Goal: Task Accomplishment & Management: Manage account settings

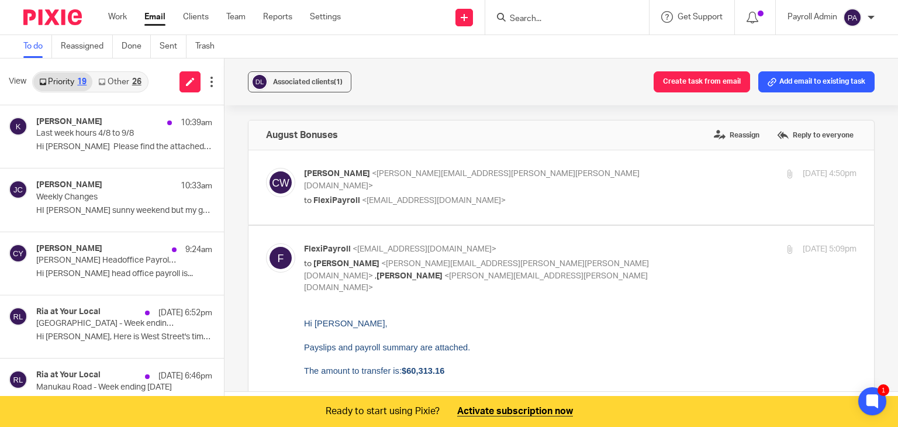
scroll to position [175, 0]
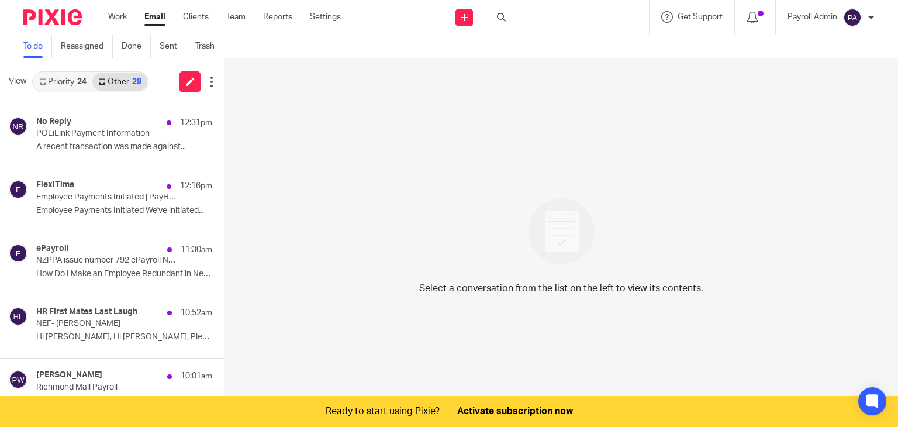
scroll to position [29, 0]
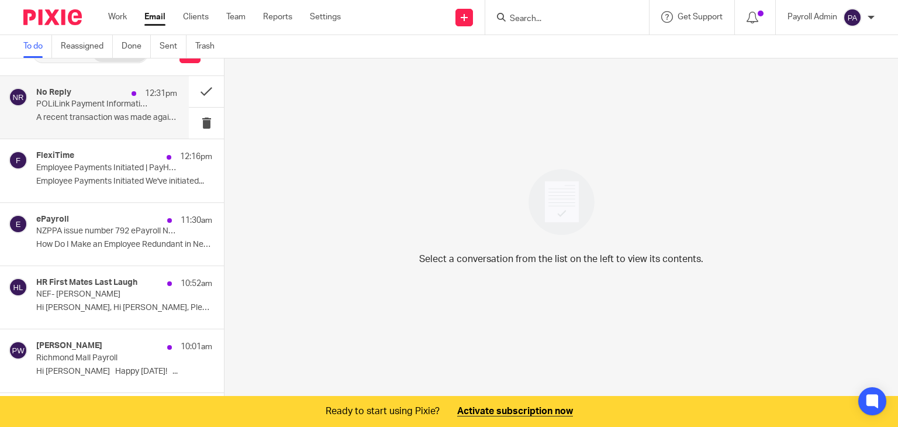
click at [106, 101] on p "POLiLink Payment Information" at bounding box center [92, 104] width 113 height 10
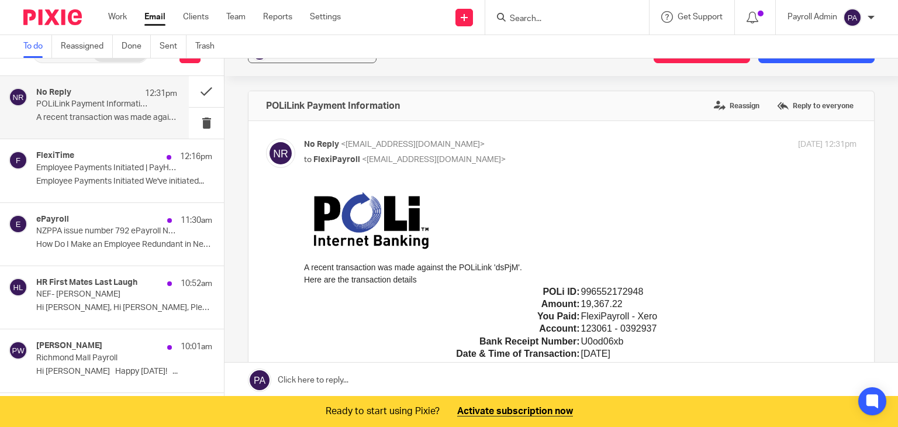
scroll to position [0, 0]
click at [811, 61] on button "Add email to existing task" at bounding box center [817, 52] width 116 height 21
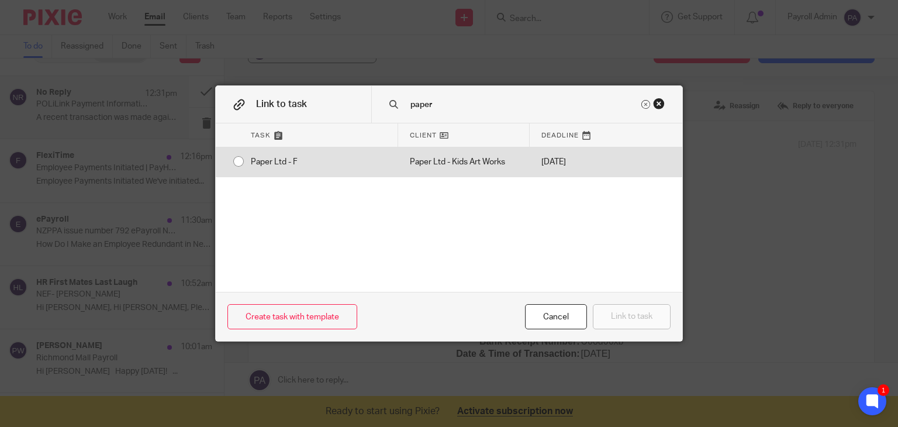
type input "paper"
click at [239, 161] on div "Paper Ltd - F" at bounding box center [318, 161] width 159 height 29
radio input "true"
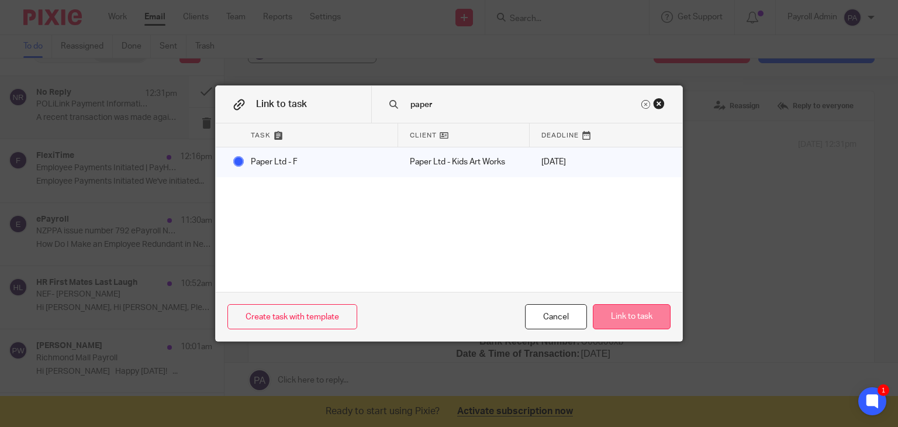
click at [622, 323] on button "Link to task" at bounding box center [632, 316] width 78 height 25
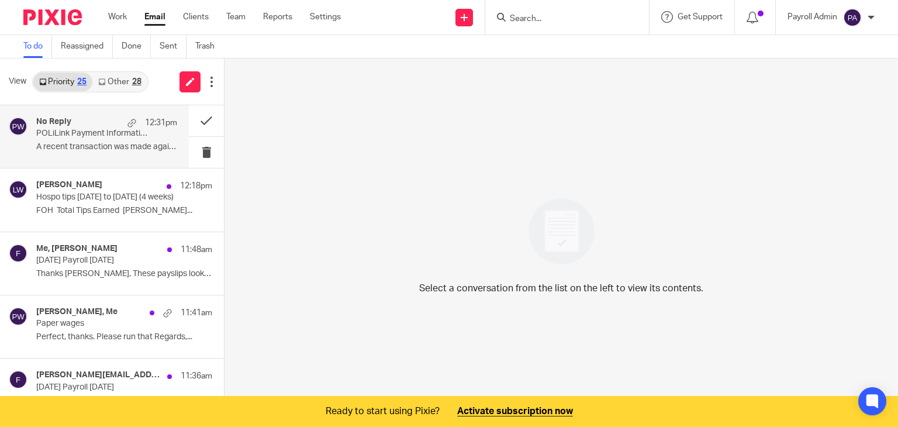
click at [80, 142] on p "A recent transaction was made against..." at bounding box center [106, 147] width 141 height 10
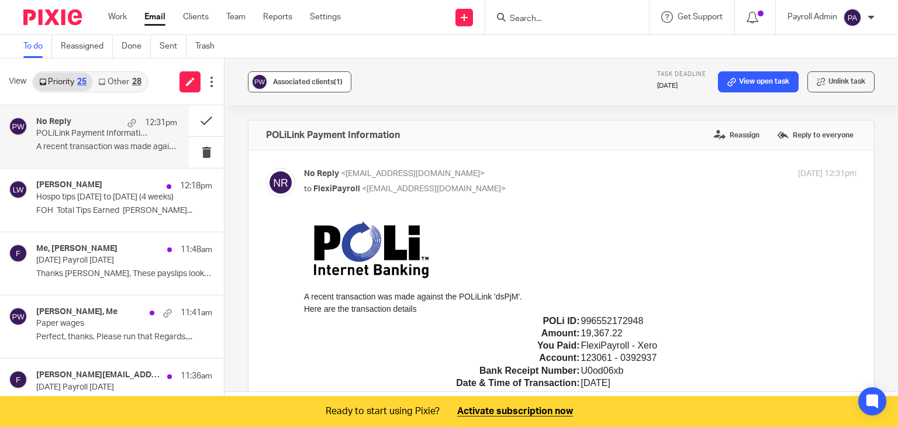
click at [300, 78] on span "Associated clients (1)" at bounding box center [308, 81] width 70 height 7
click at [196, 116] on button at bounding box center [206, 120] width 35 height 31
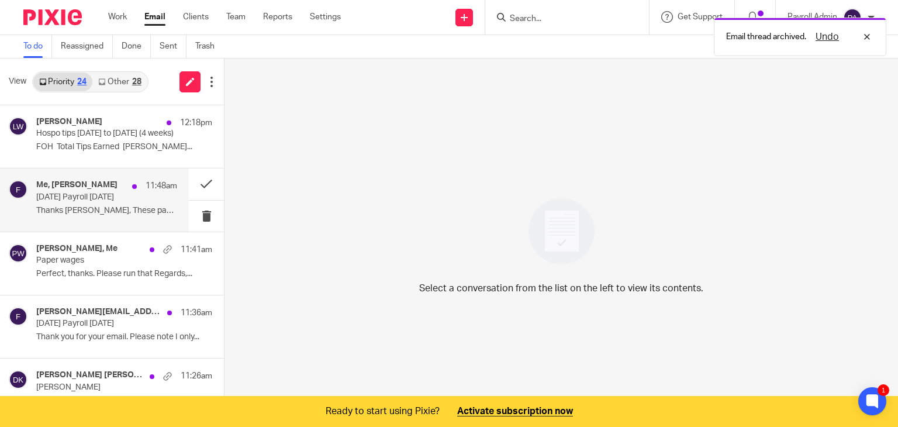
click at [99, 195] on p "Today's Payroll 11.8.25" at bounding box center [92, 197] width 113 height 10
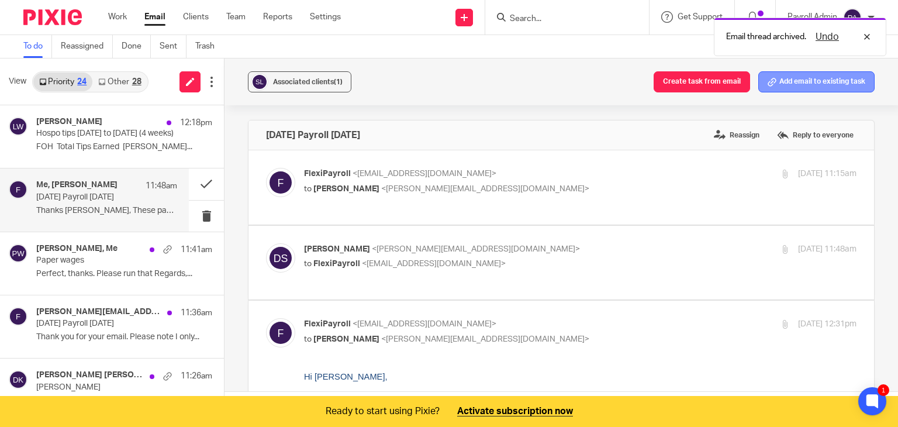
click at [820, 77] on button "Add email to existing task" at bounding box center [817, 81] width 116 height 21
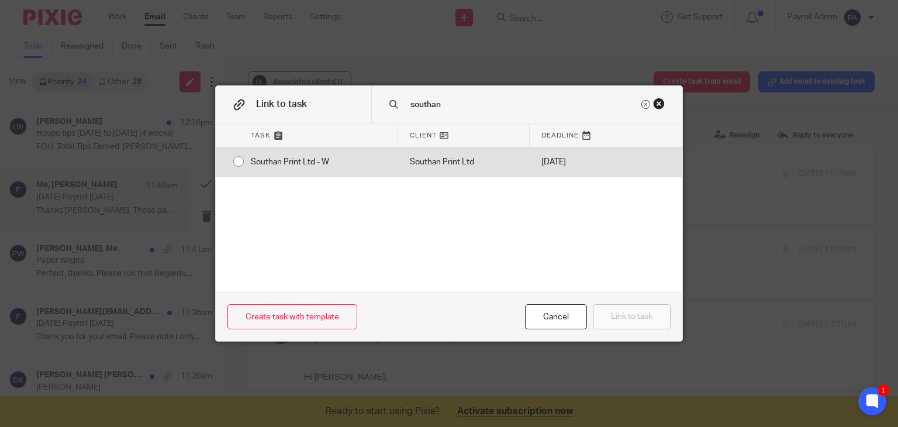
type input "southan"
click at [239, 160] on div "Southan Print Ltd - W" at bounding box center [318, 161] width 159 height 29
radio input "true"
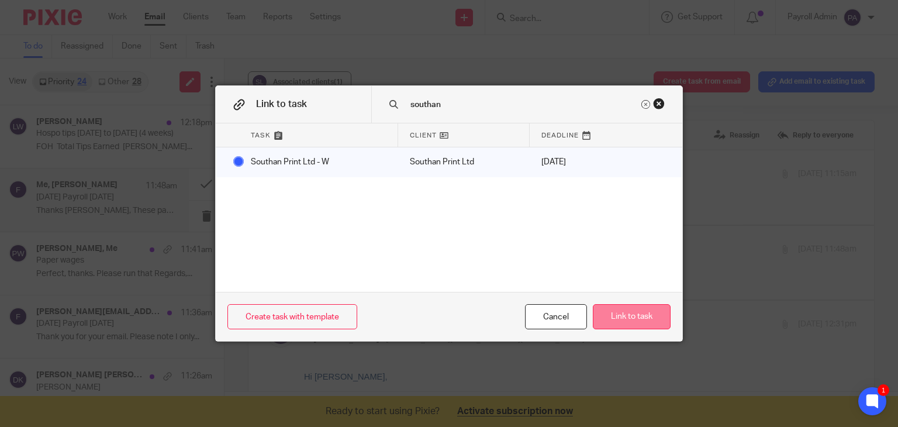
click at [622, 314] on button "Link to task" at bounding box center [632, 316] width 78 height 25
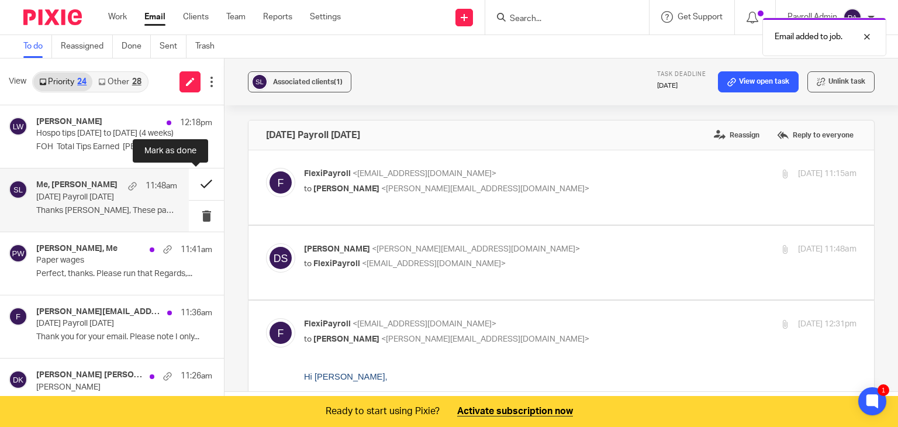
click at [194, 180] on button at bounding box center [206, 183] width 35 height 31
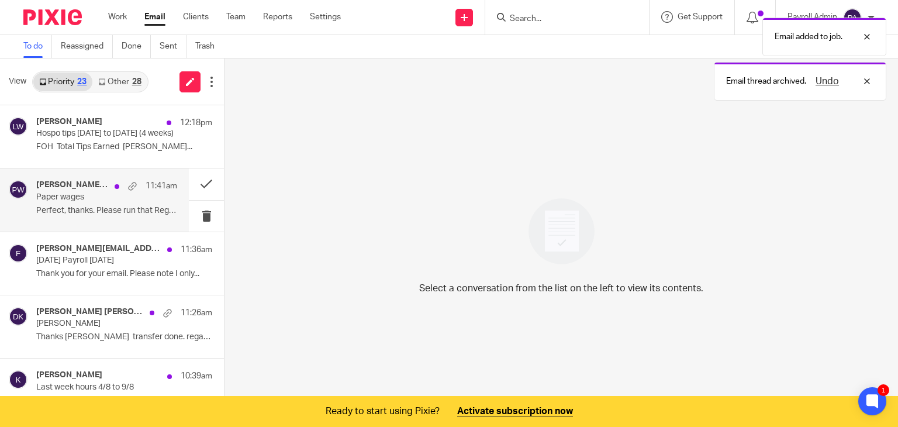
click at [58, 190] on div "Mark Jonassen, Me 11:41am" at bounding box center [106, 186] width 141 height 12
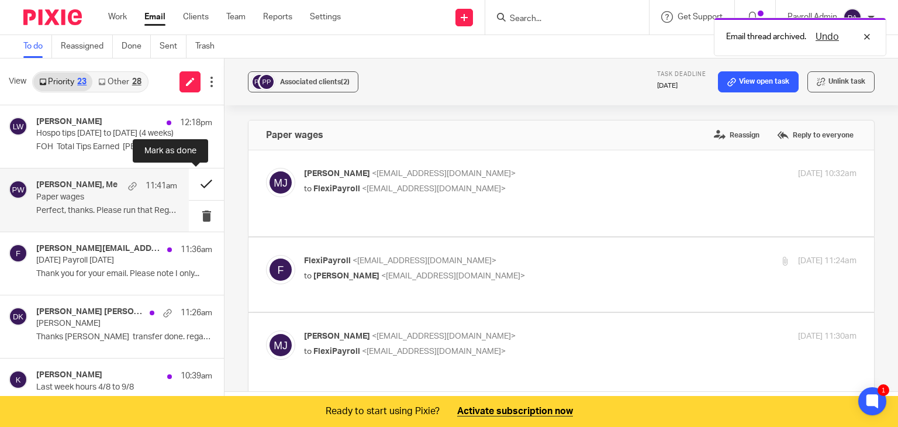
click at [198, 183] on button at bounding box center [206, 183] width 35 height 31
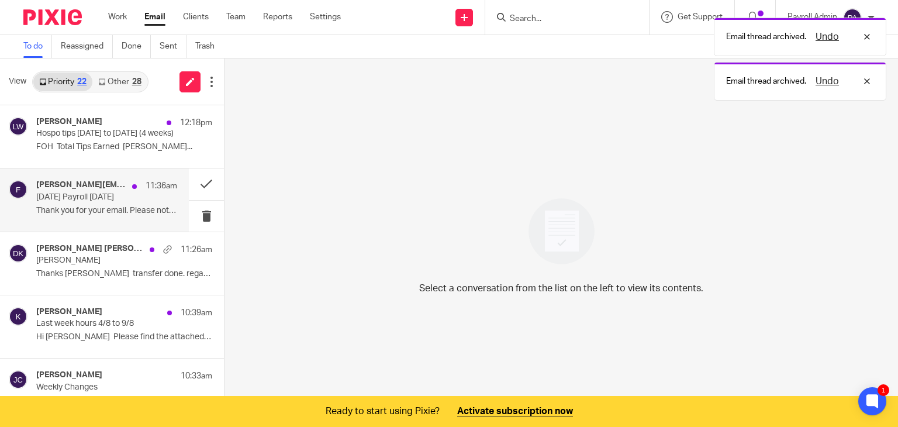
click at [83, 195] on p "Today's Payroll 11.8.25" at bounding box center [92, 197] width 113 height 10
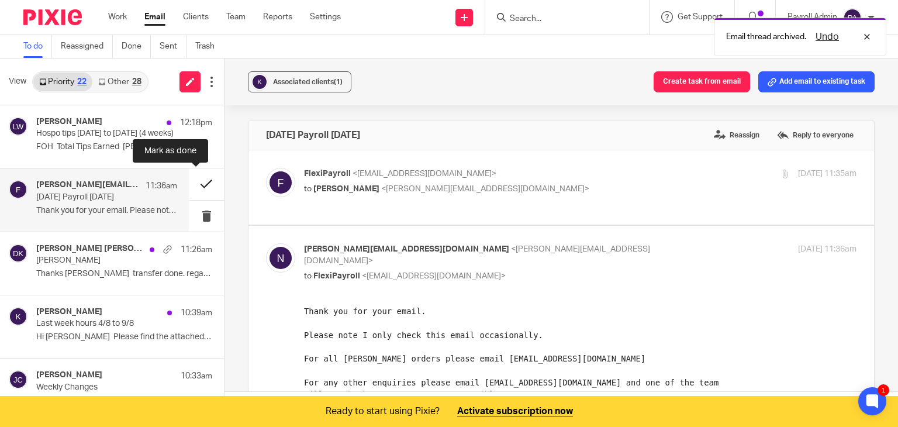
click at [192, 183] on button at bounding box center [206, 183] width 35 height 31
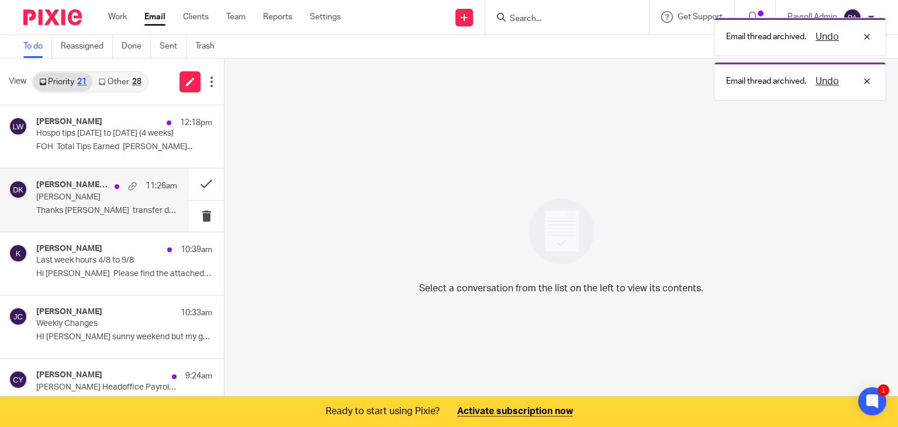
click at [83, 196] on p "[PERSON_NAME]" at bounding box center [92, 197] width 113 height 10
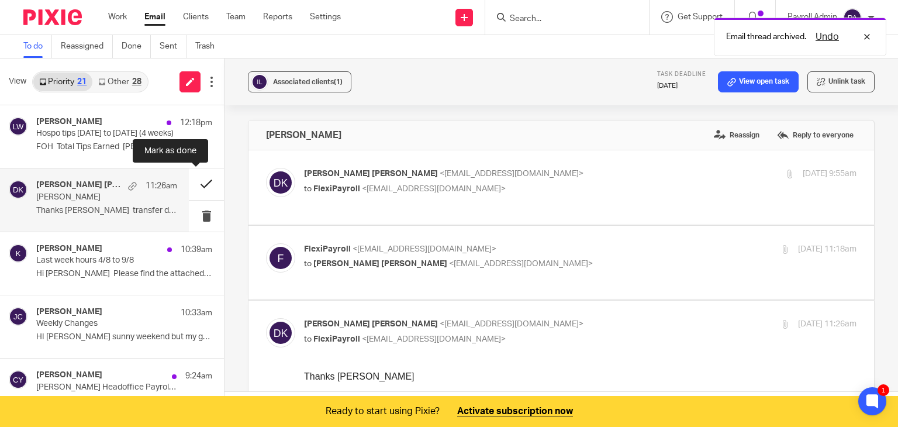
click at [195, 179] on button at bounding box center [206, 183] width 35 height 31
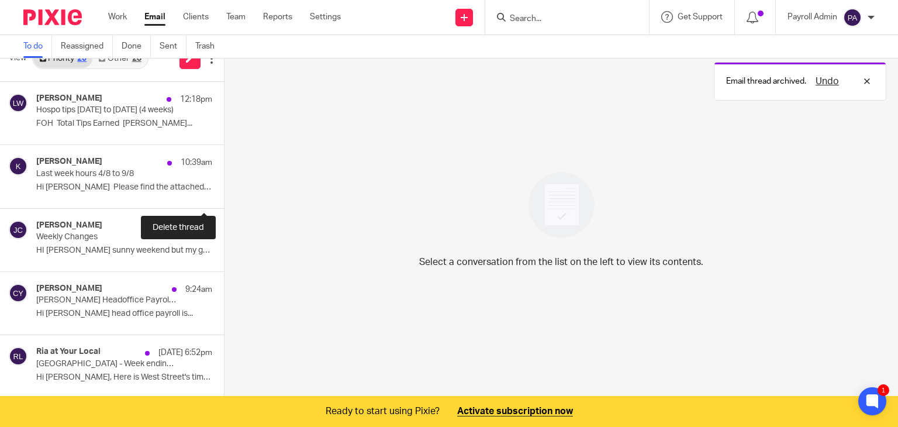
scroll to position [24, 0]
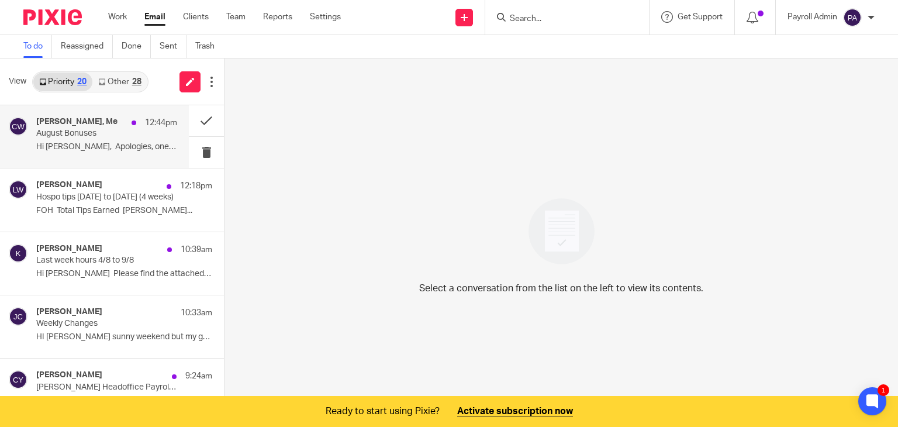
click at [78, 134] on p "August Bonuses" at bounding box center [92, 134] width 113 height 10
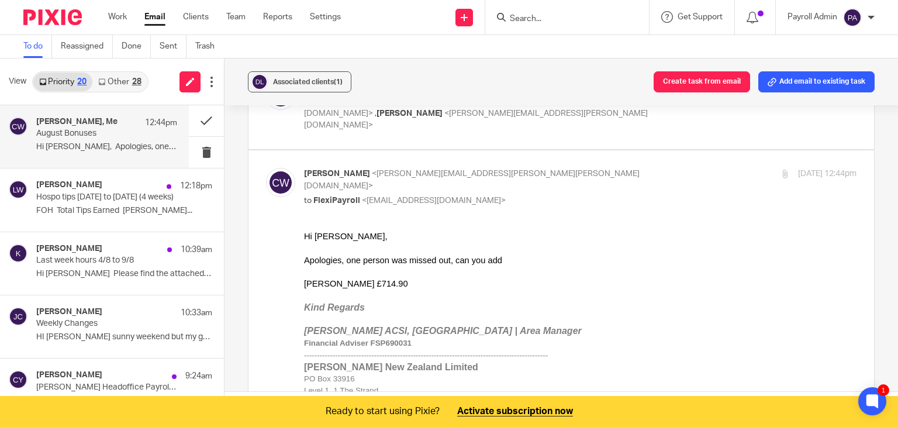
scroll to position [175, 0]
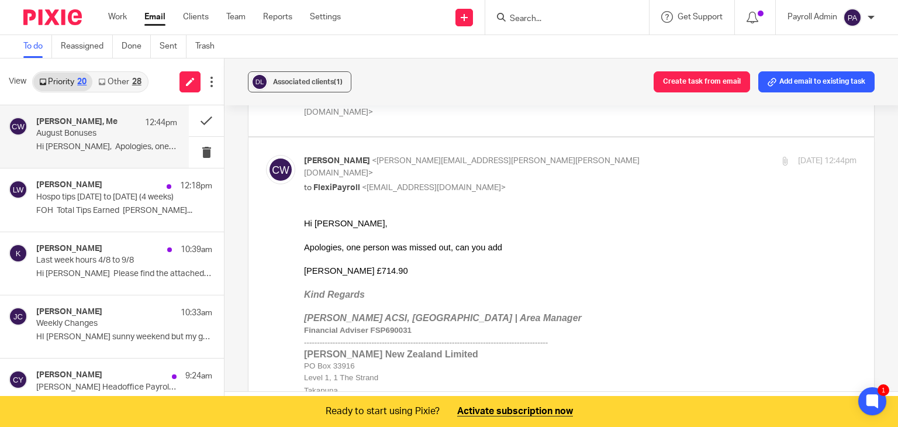
click at [113, 74] on link "Other 28" at bounding box center [119, 82] width 54 height 19
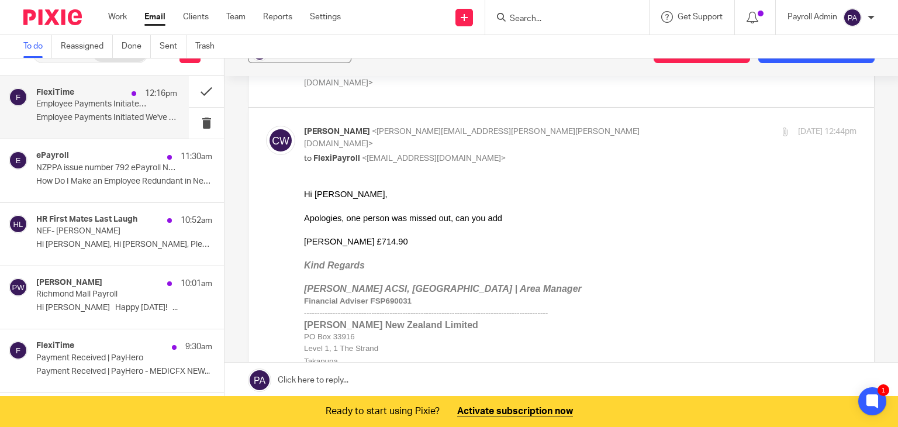
scroll to position [0, 0]
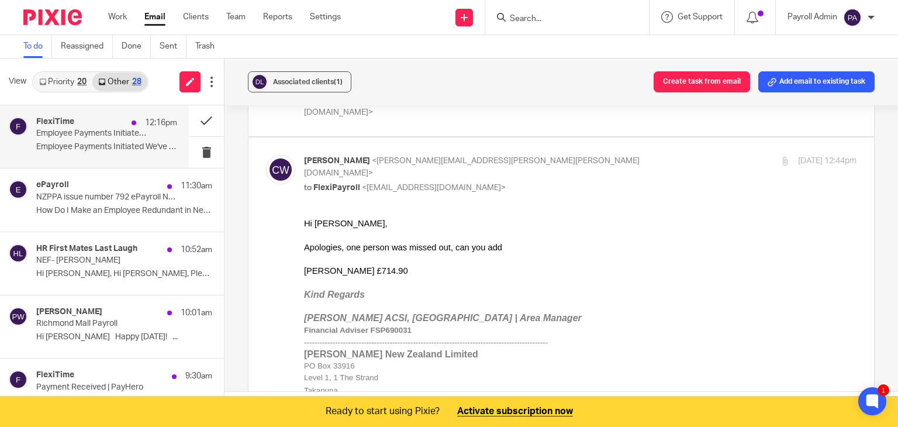
click at [84, 135] on p "Employee Payments Initiated | PayHero" at bounding box center [92, 134] width 113 height 10
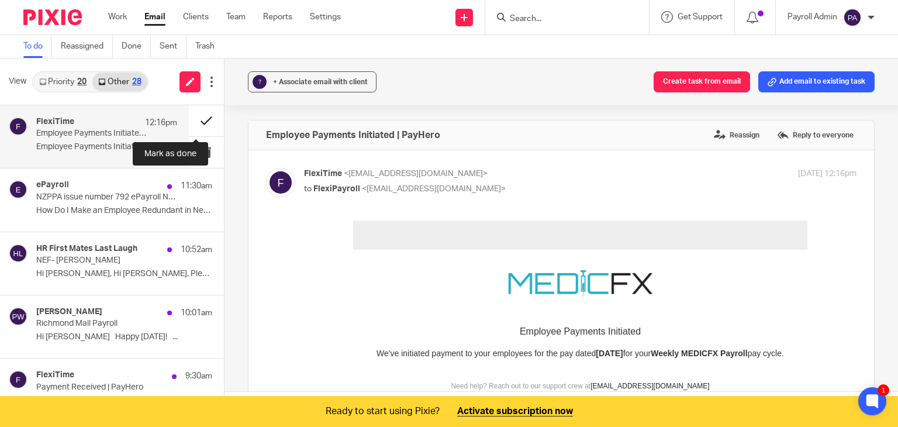
click at [199, 118] on button at bounding box center [206, 120] width 35 height 31
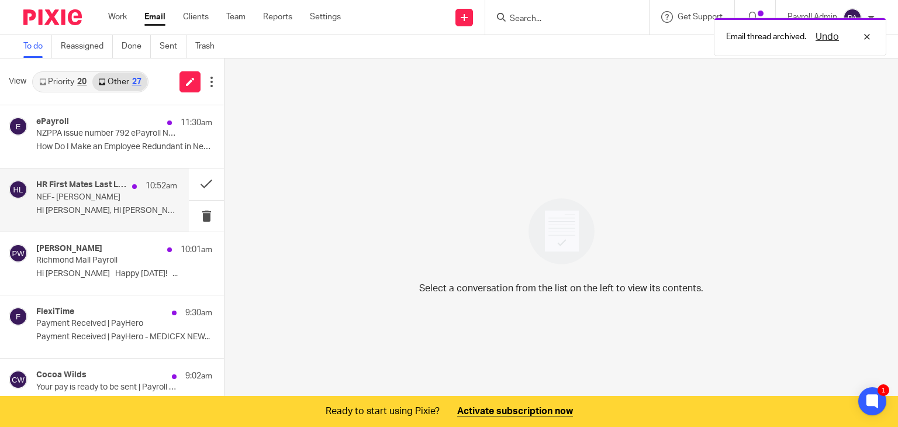
click at [106, 199] on p "NEF- Daniele D'Accardo" at bounding box center [92, 197] width 113 height 10
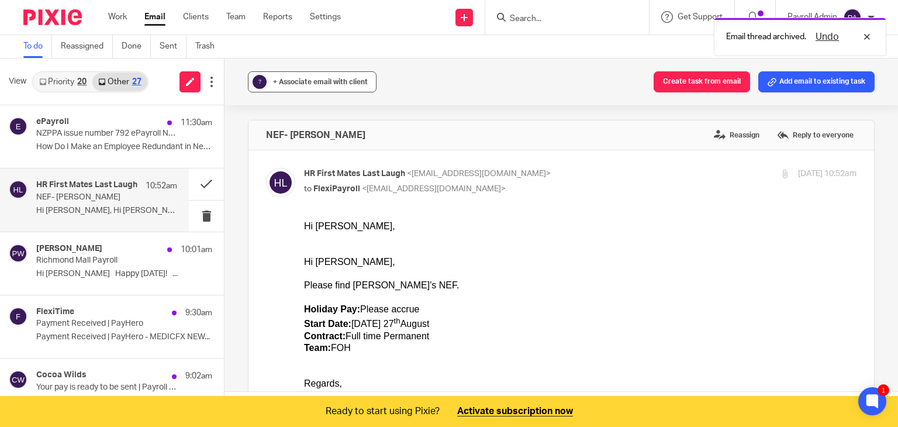
click at [308, 82] on span "+ Associate email with client" at bounding box center [320, 81] width 95 height 7
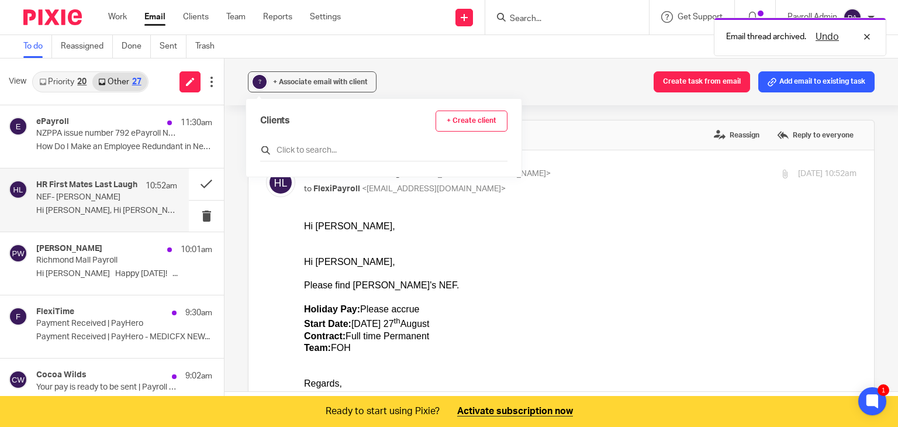
click at [329, 150] on input "text" at bounding box center [383, 150] width 247 height 12
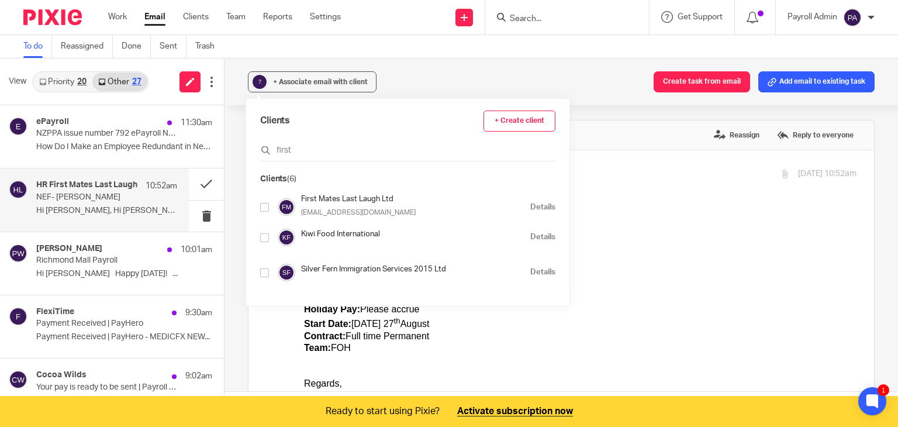
type input "first"
click at [263, 208] on input "checkbox" at bounding box center [264, 207] width 9 height 9
checkbox input "true"
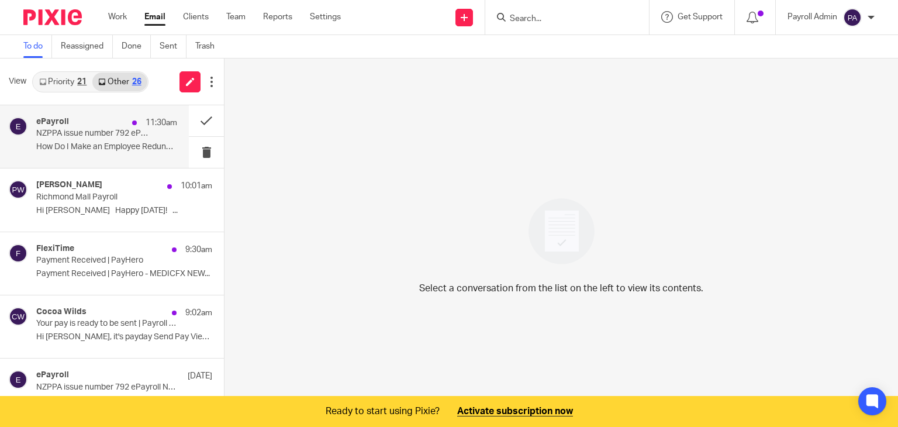
scroll to position [29, 0]
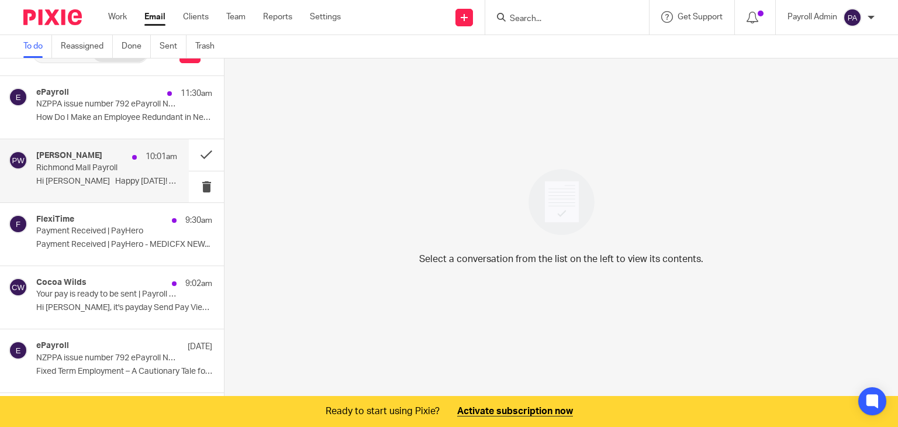
click at [133, 171] on p "Richmond Mall Payroll" at bounding box center [92, 168] width 113 height 10
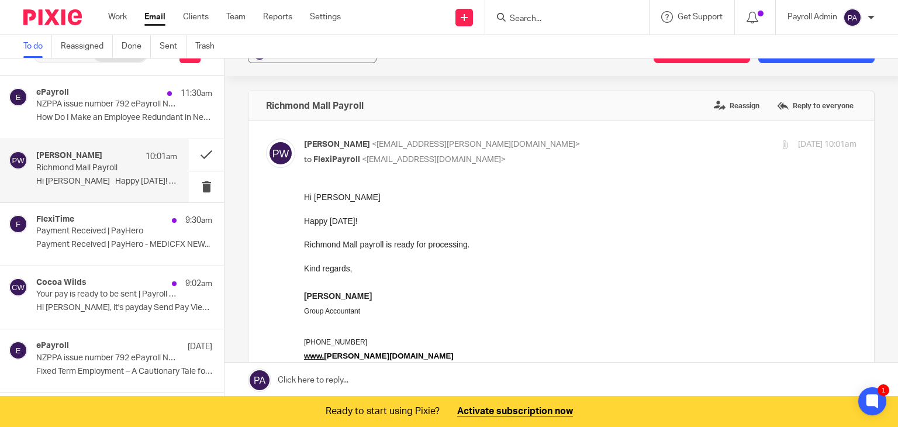
scroll to position [0, 0]
click at [295, 60] on button "? + Associate email with client" at bounding box center [312, 52] width 129 height 21
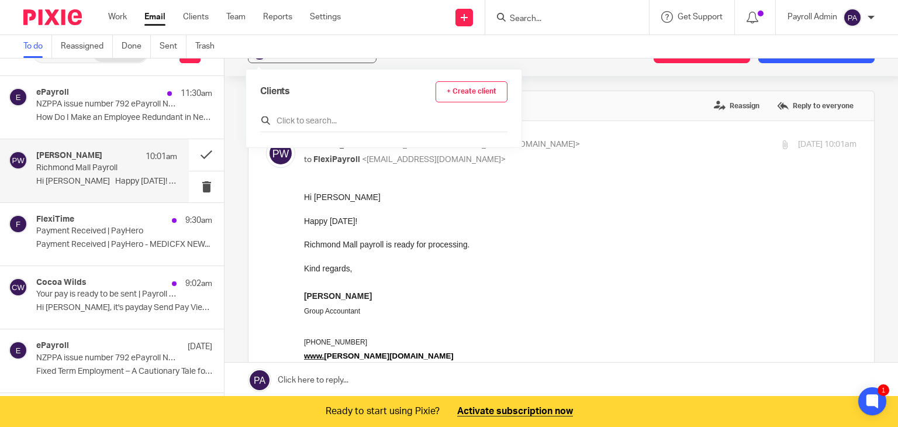
click at [307, 120] on input "text" at bounding box center [383, 121] width 247 height 12
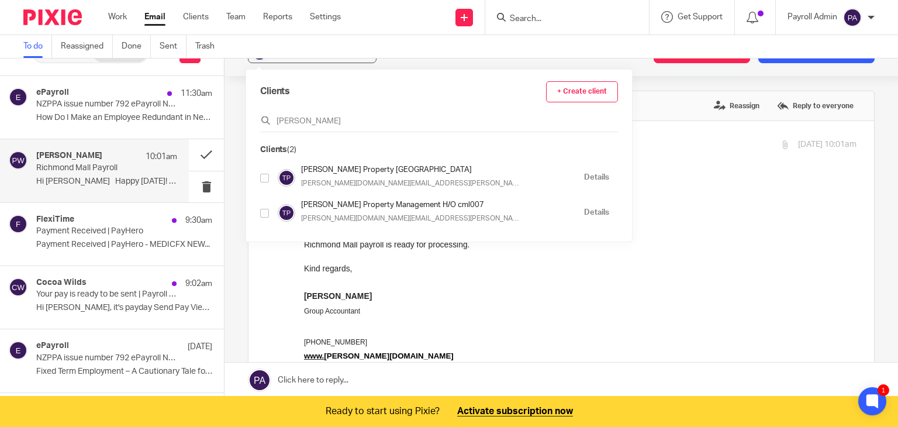
type input "tinline"
click at [265, 176] on input "checkbox" at bounding box center [264, 178] width 9 height 9
checkbox input "true"
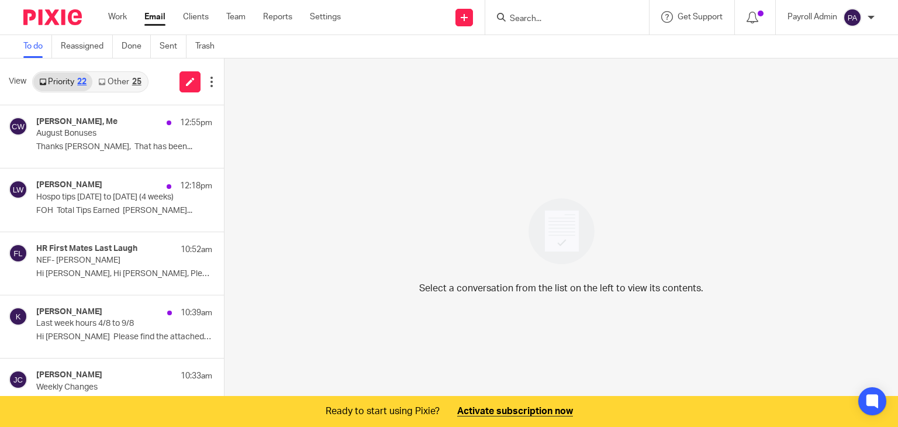
click at [122, 83] on link "Other 25" at bounding box center [119, 82] width 54 height 19
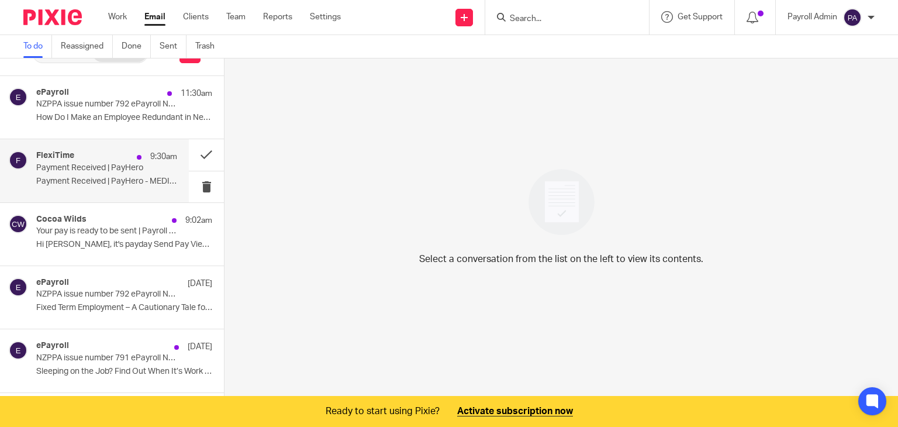
click at [117, 174] on div "FlexiTime 9:30am Payment Received | PayHero Payment Received | PayHero - MEDICF…" at bounding box center [106, 170] width 141 height 39
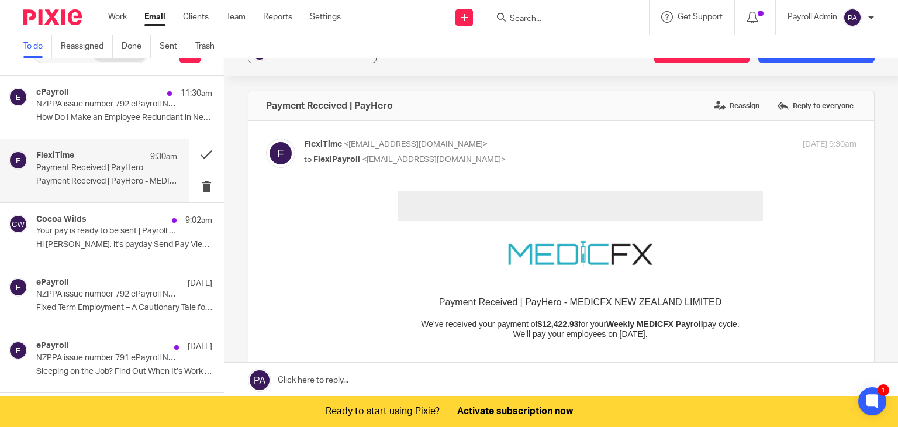
scroll to position [0, 0]
click at [194, 152] on button at bounding box center [206, 154] width 35 height 31
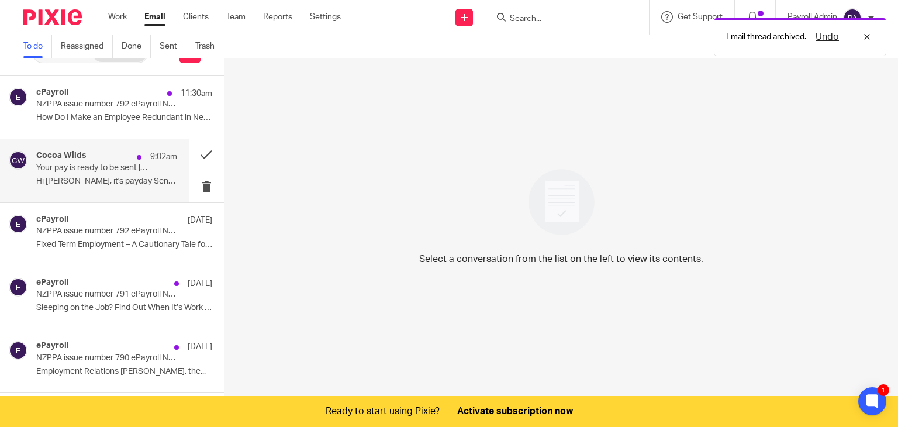
click at [85, 160] on div "Cocoa Wilds 9:02am" at bounding box center [106, 157] width 141 height 12
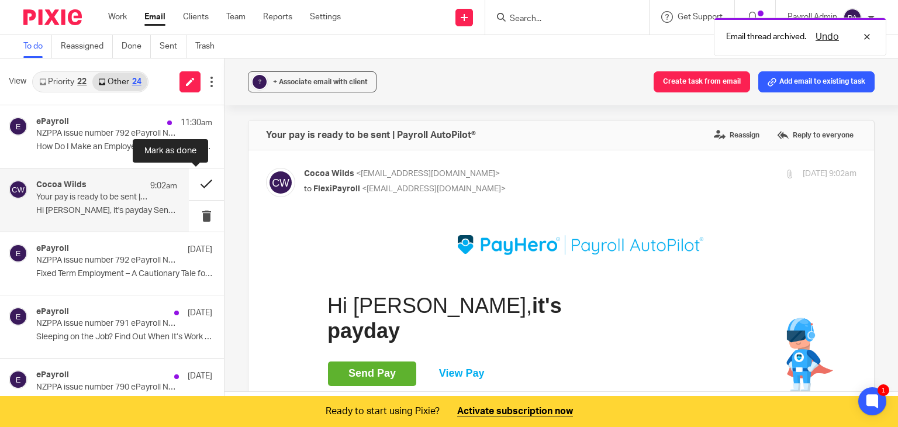
click at [195, 179] on button at bounding box center [206, 183] width 35 height 31
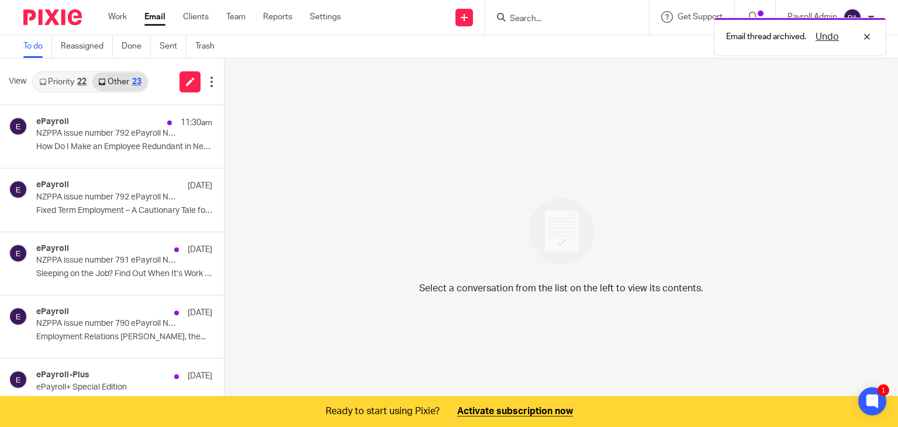
click at [70, 79] on link "Priority 22" at bounding box center [62, 82] width 59 height 19
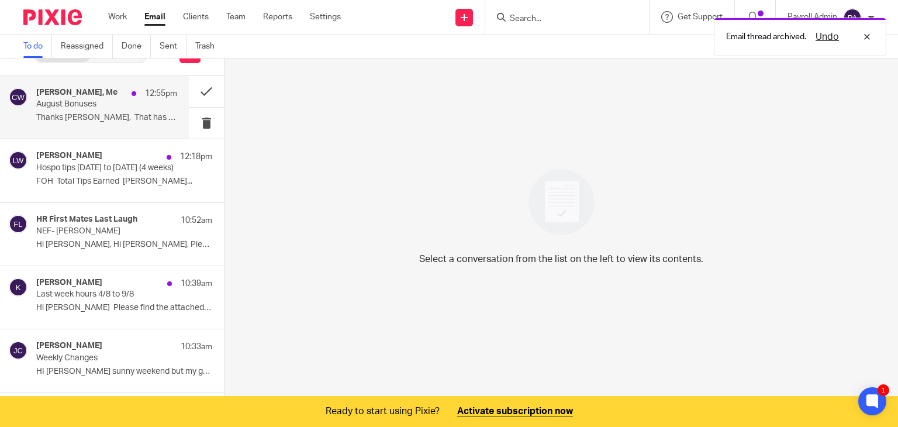
click at [113, 108] on p "August Bonuses" at bounding box center [92, 104] width 113 height 10
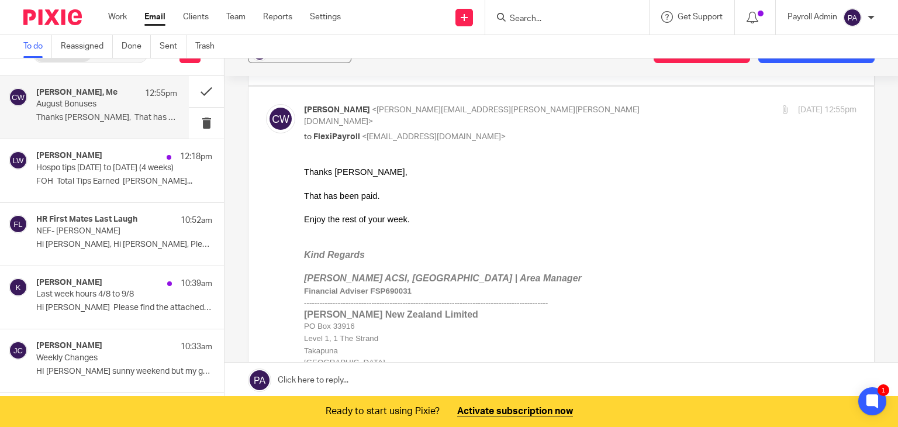
scroll to position [292, 0]
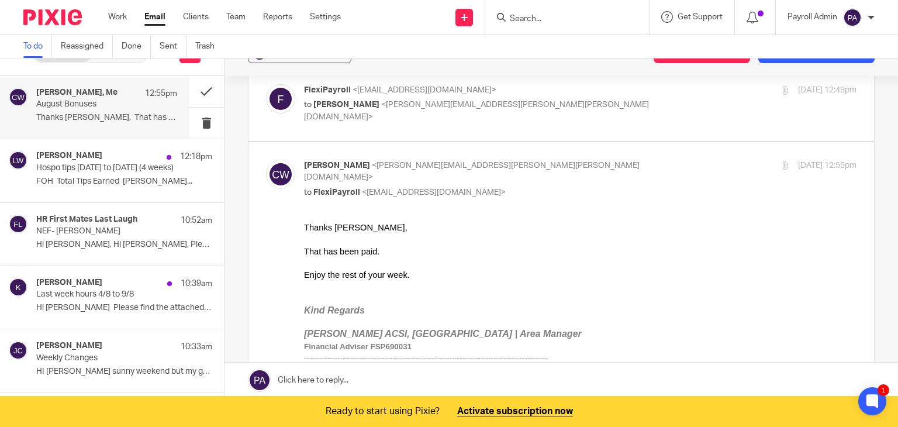
click at [120, 94] on div "Charlie Whitmore, Me 12:55pm" at bounding box center [106, 94] width 141 height 12
click at [781, 60] on button "Add email to existing task" at bounding box center [817, 52] width 116 height 21
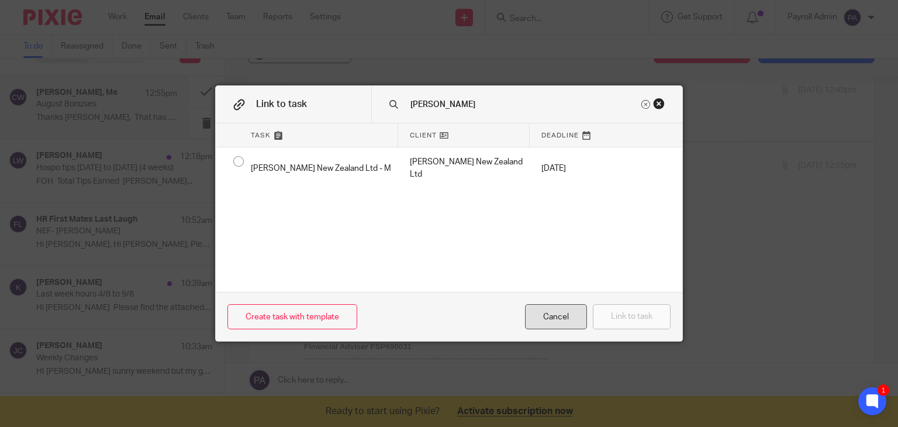
type input "devere"
click at [556, 325] on div "Cancel" at bounding box center [556, 316] width 62 height 25
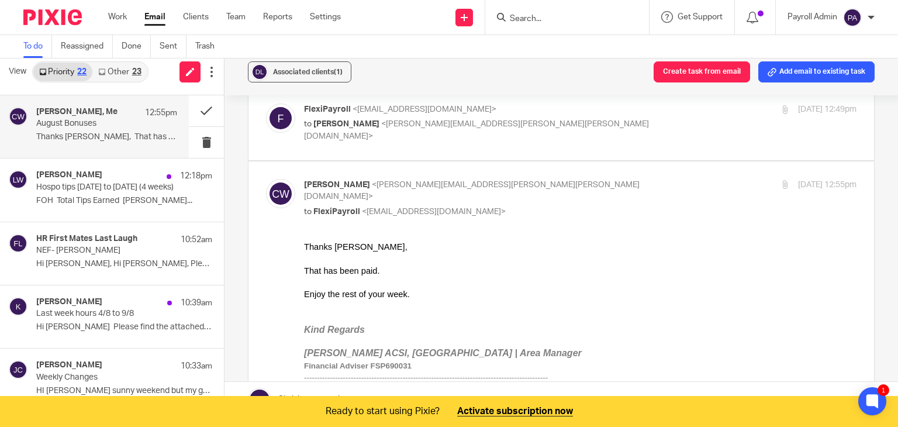
scroll to position [0, 0]
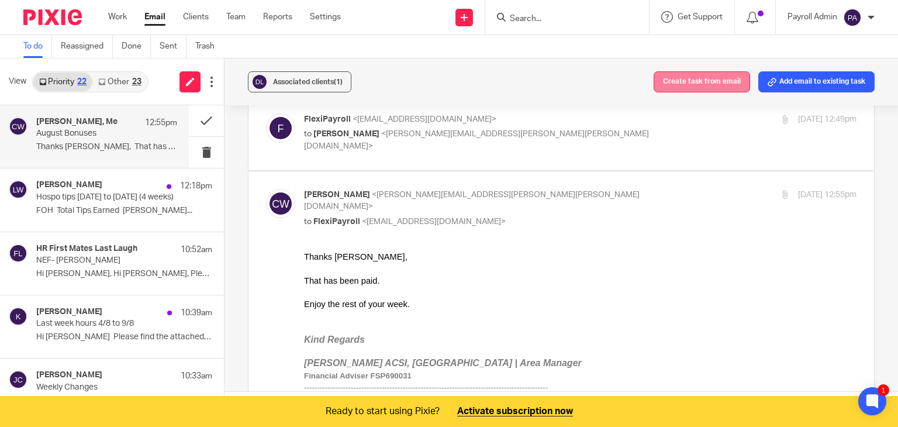
click at [704, 83] on button "Create task from email" at bounding box center [702, 81] width 97 height 21
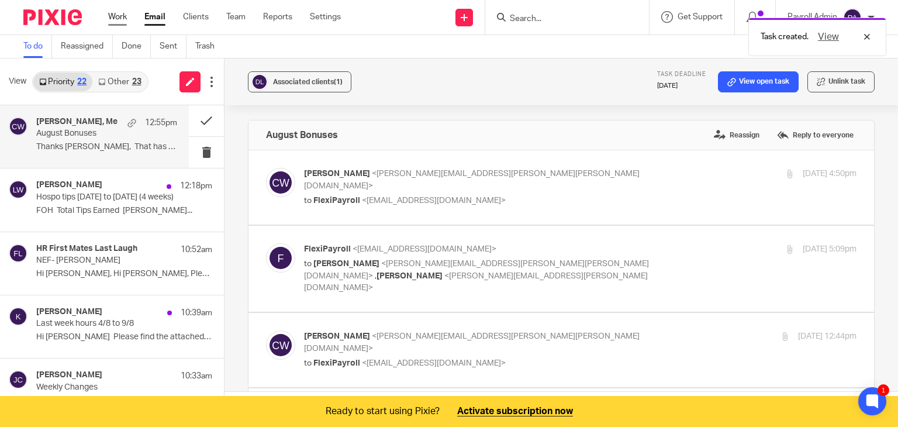
click at [115, 18] on link "Work" at bounding box center [117, 17] width 19 height 12
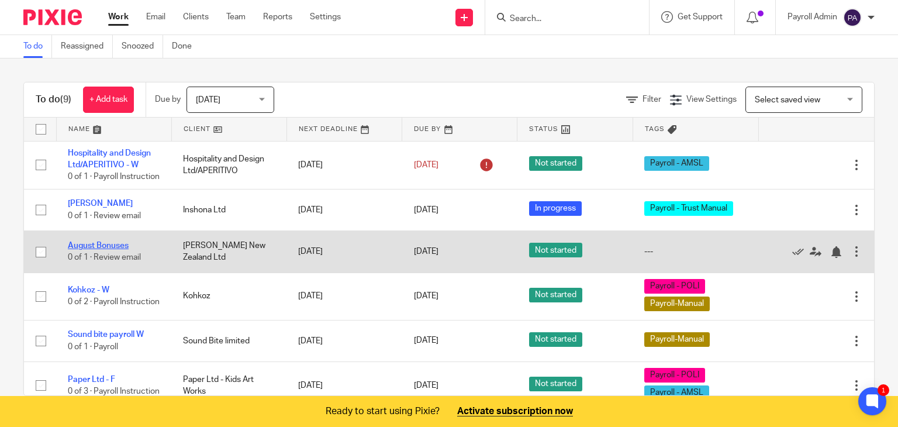
click at [109, 250] on link "August Bonuses" at bounding box center [98, 246] width 61 height 8
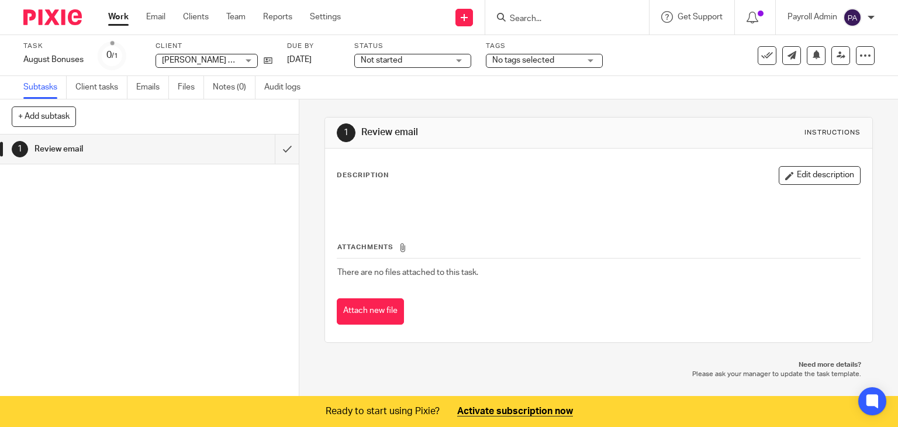
click at [593, 60] on div "No tags selected" at bounding box center [544, 61] width 117 height 14
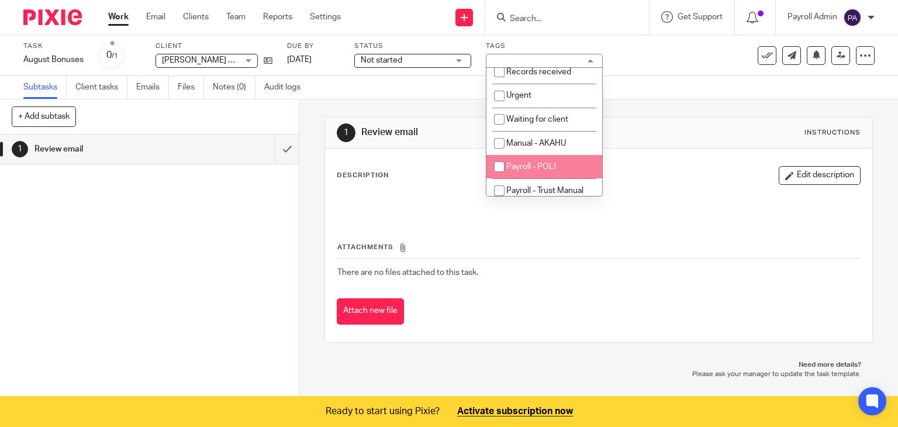
scroll to position [135, 0]
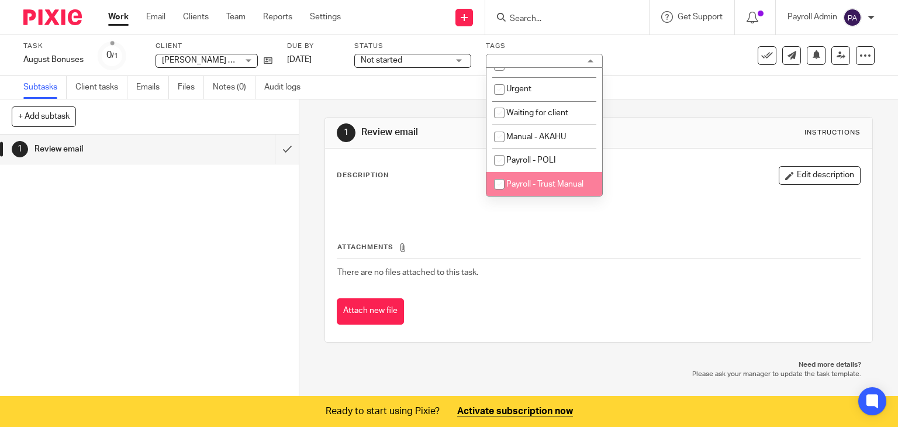
click at [558, 176] on li "Payroll - Trust Manual" at bounding box center [545, 184] width 116 height 24
checkbox input "true"
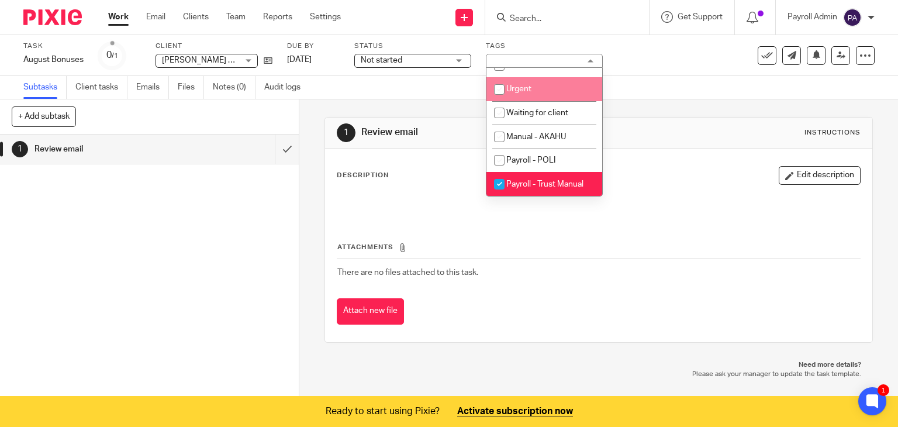
click at [457, 59] on div "Not started Not started" at bounding box center [412, 61] width 117 height 14
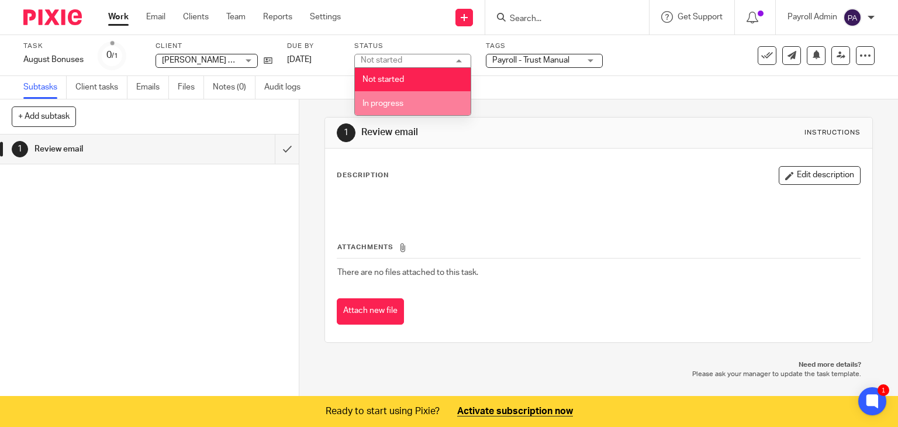
click at [409, 102] on li "In progress" at bounding box center [413, 103] width 116 height 24
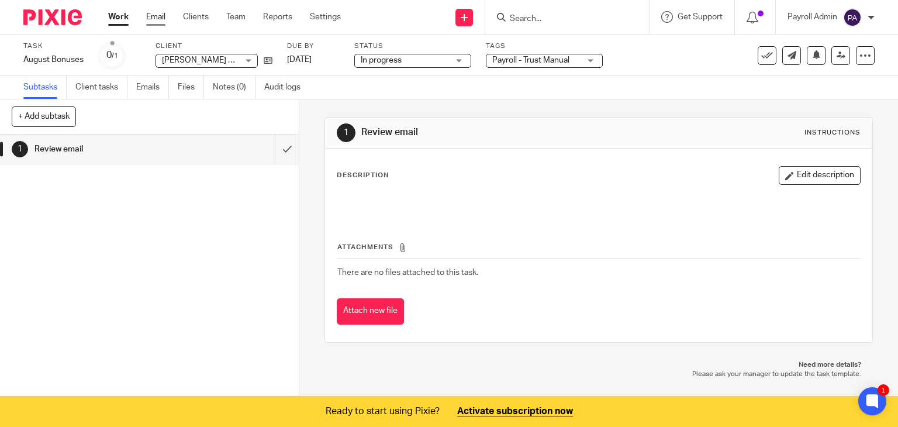
click at [154, 12] on link "Email" at bounding box center [155, 17] width 19 height 12
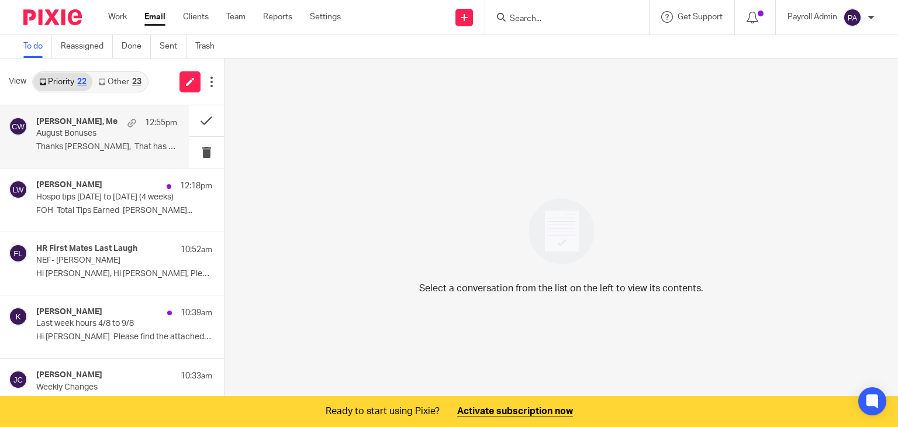
click at [107, 122] on h4 "[PERSON_NAME], Me" at bounding box center [76, 122] width 81 height 10
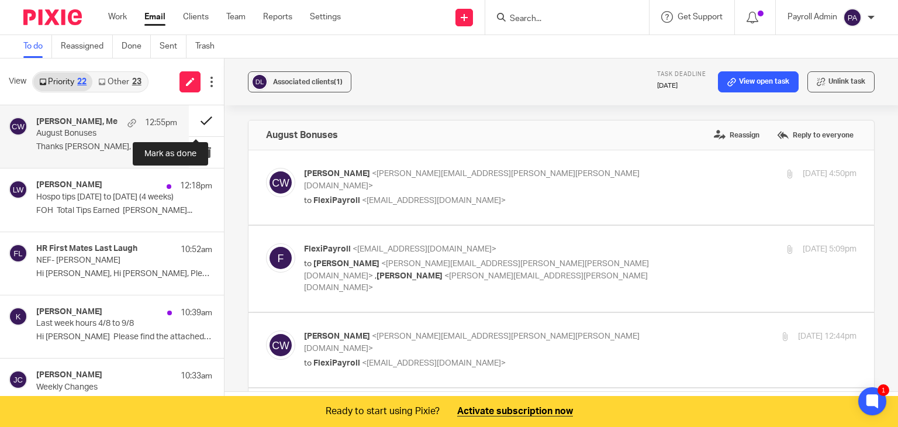
click at [197, 119] on button at bounding box center [206, 120] width 35 height 31
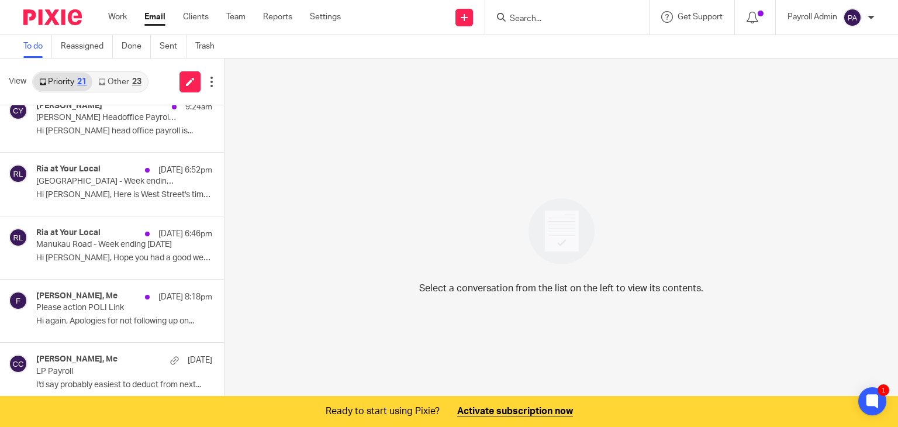
scroll to position [351, 0]
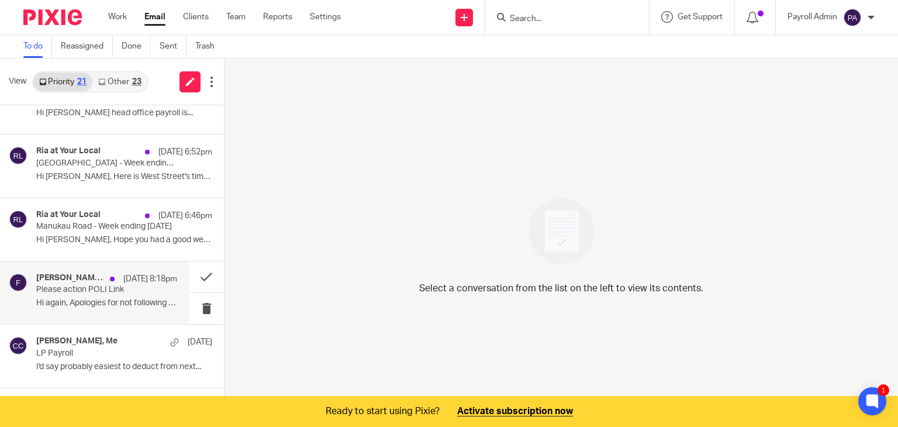
click at [82, 286] on p "Please action POLI Link" at bounding box center [92, 290] width 113 height 10
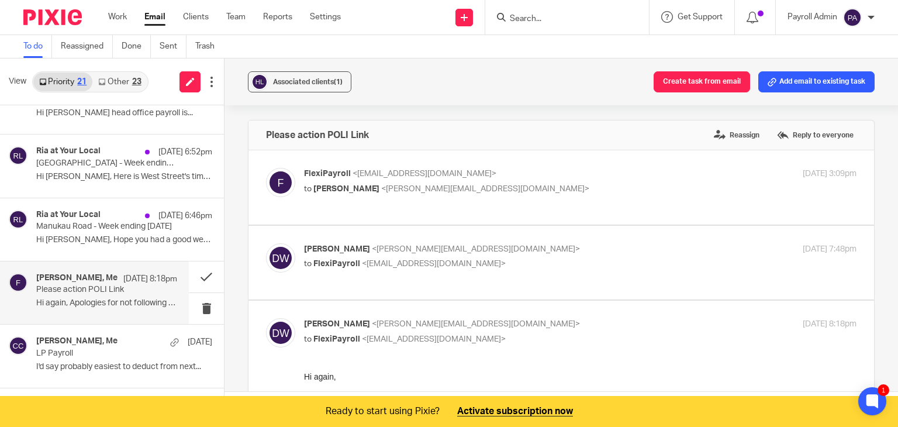
scroll to position [0, 0]
click at [810, 82] on button "Add email to existing task" at bounding box center [817, 81] width 116 height 21
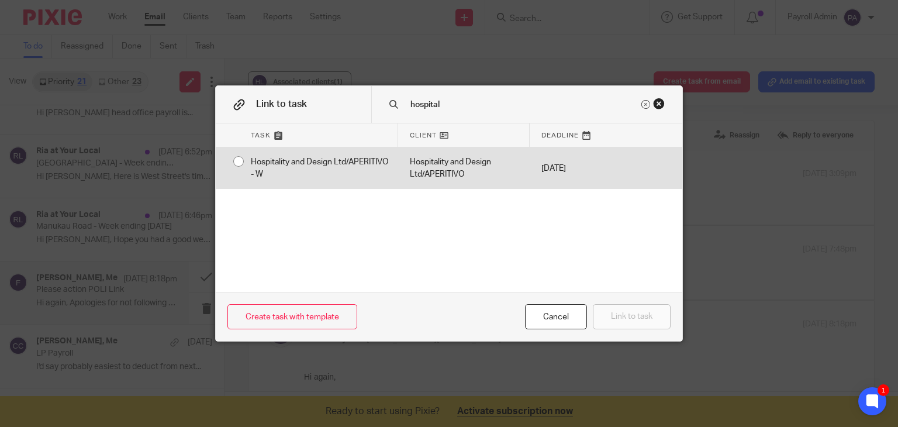
type input "hospital"
click at [239, 162] on div "Hospitality and Design Ltd/APERITIVO - W" at bounding box center [318, 168] width 159 height 42
radio input "true"
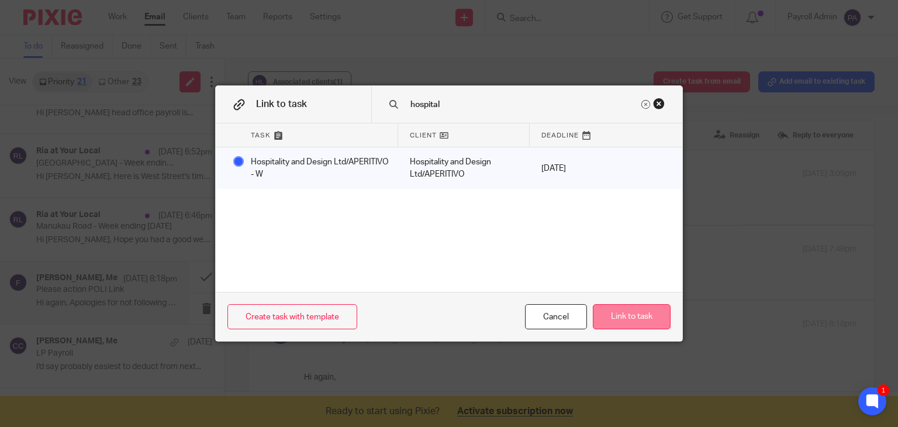
click at [625, 315] on button "Link to task" at bounding box center [632, 316] width 78 height 25
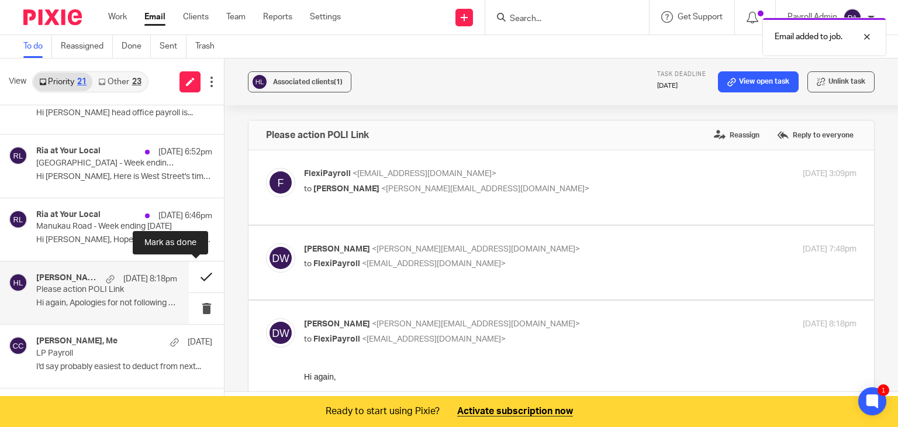
click at [192, 271] on button at bounding box center [206, 276] width 35 height 31
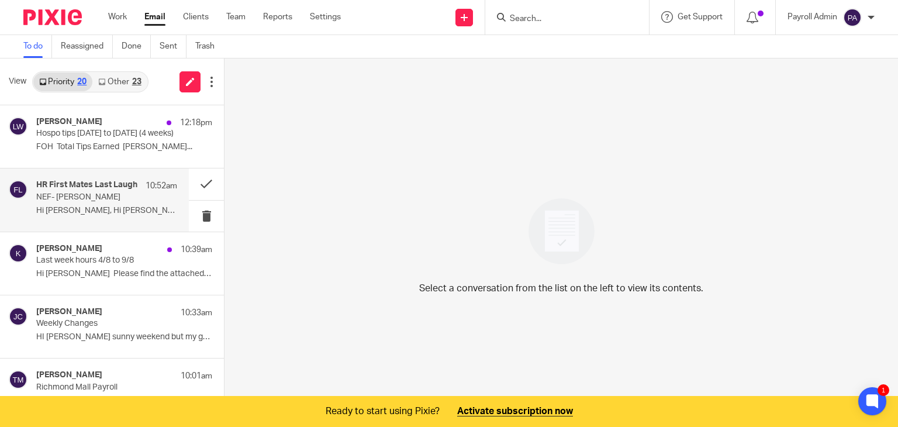
click at [102, 194] on p "NEF- Daniele D'Accardo" at bounding box center [92, 197] width 113 height 10
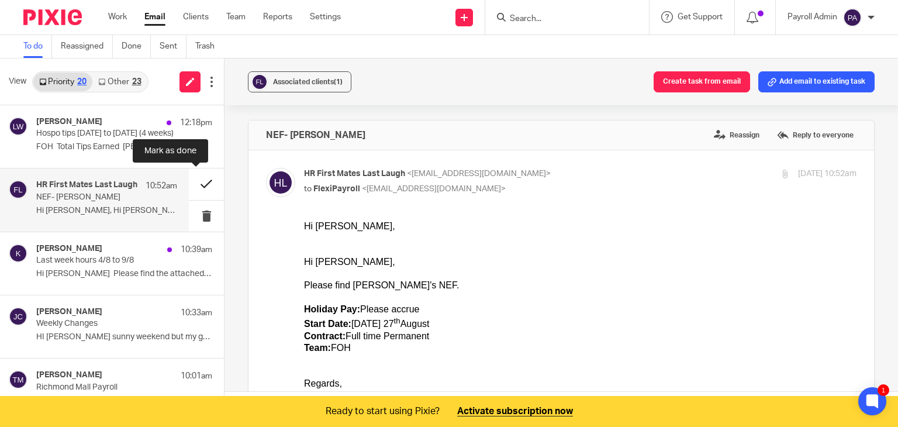
click at [197, 181] on button at bounding box center [206, 183] width 35 height 31
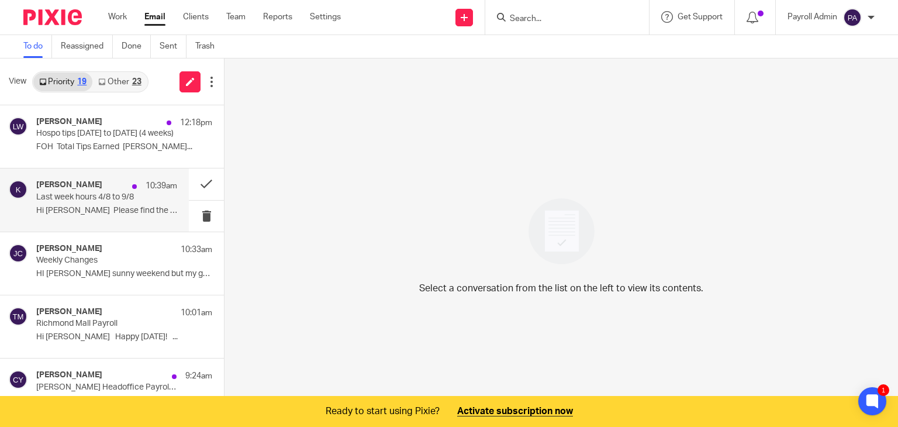
click at [79, 191] on div "Kulwinder 10:39am" at bounding box center [106, 186] width 141 height 12
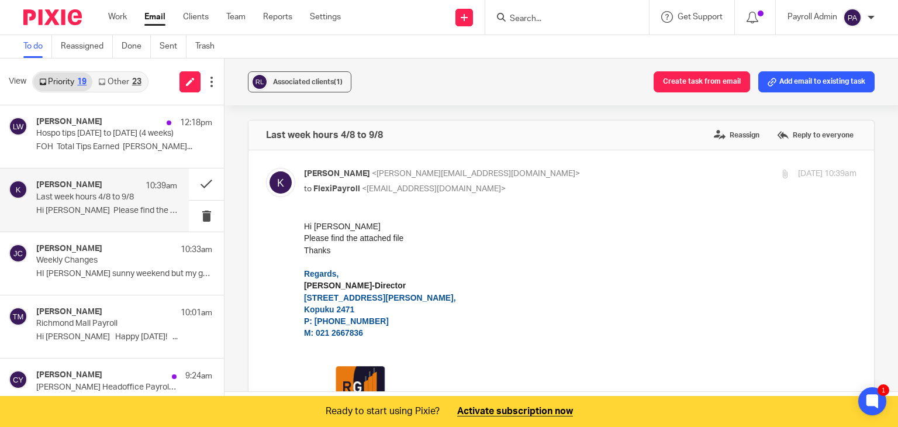
click at [79, 191] on div "Kulwinder 10:39am" at bounding box center [106, 186] width 141 height 12
click at [89, 186] on div "Kulwinder 10:39am" at bounding box center [106, 186] width 141 height 12
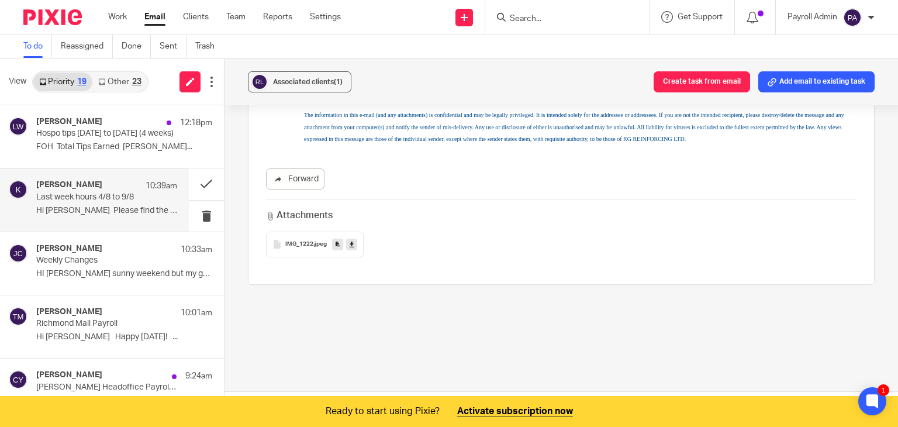
scroll to position [29, 0]
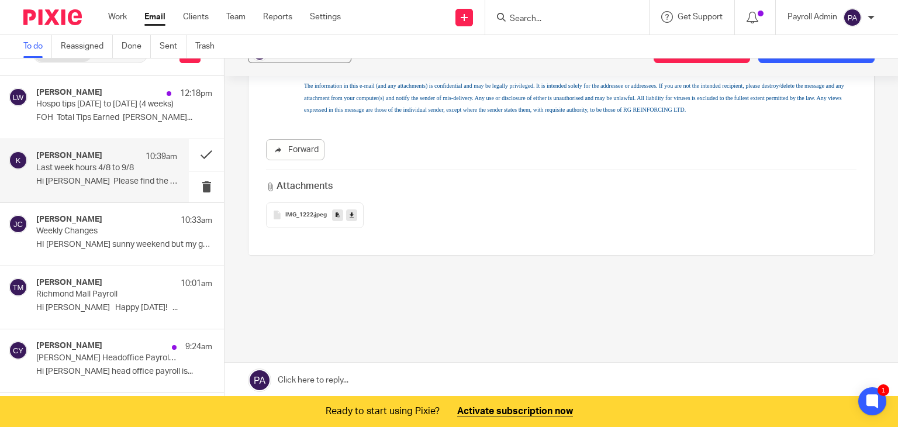
click at [352, 214] on link at bounding box center [351, 215] width 11 height 12
